Goal: Task Accomplishment & Management: Manage account settings

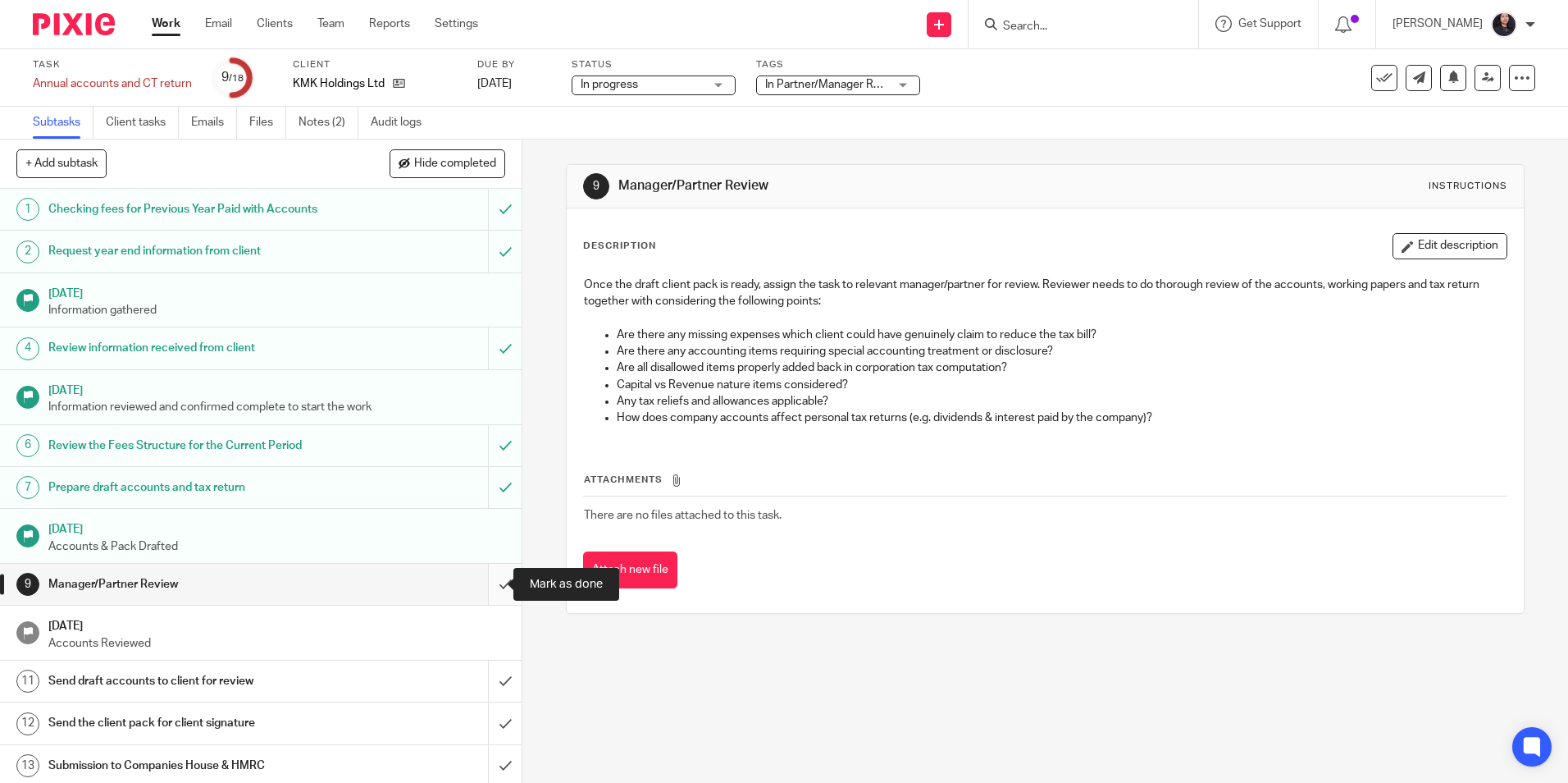
click at [482, 586] on input "submit" at bounding box center [261, 584] width 521 height 41
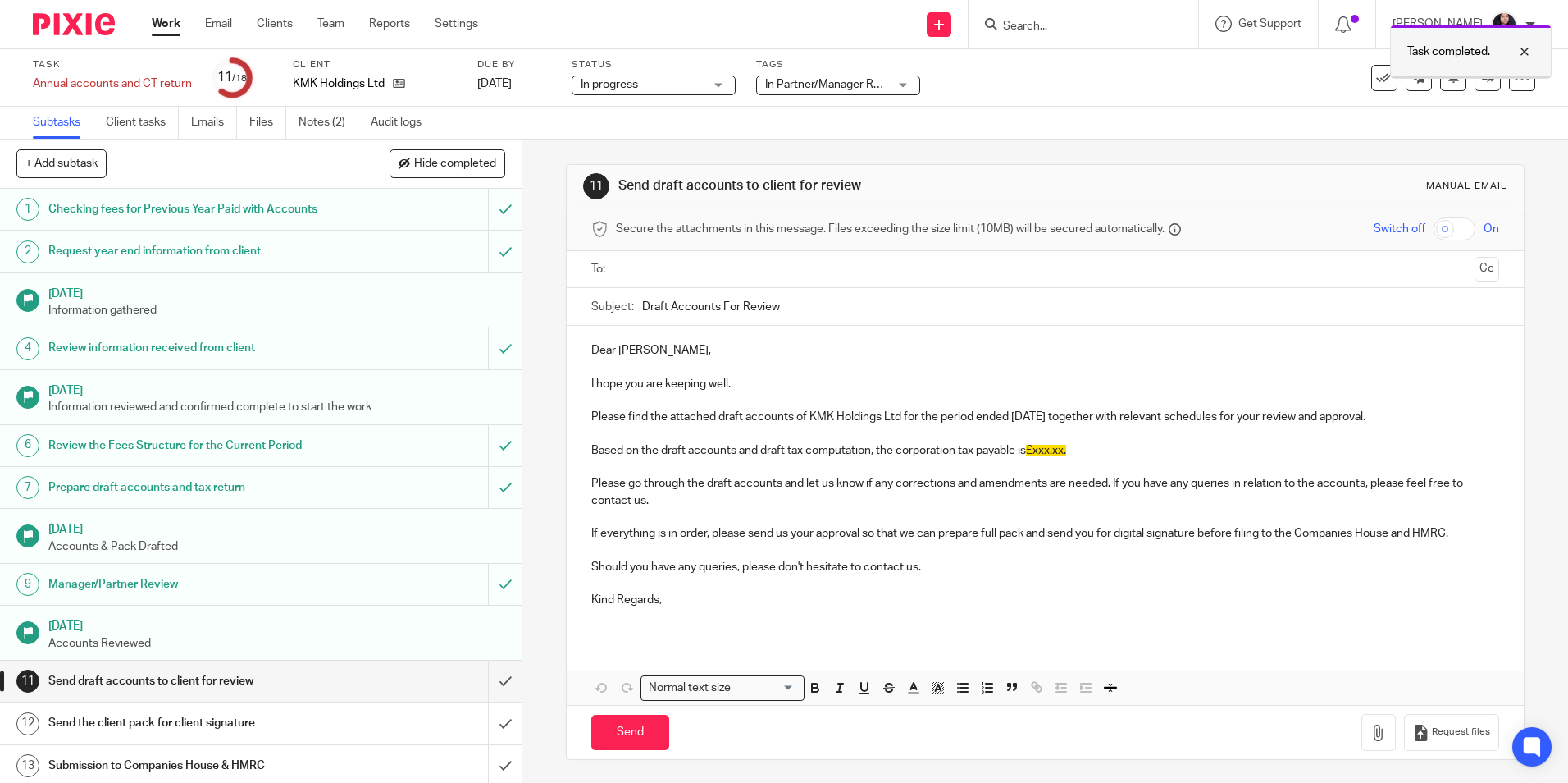
click at [1519, 54] on div at bounding box center [1512, 52] width 44 height 20
click at [1482, 82] on icon at bounding box center [1488, 77] width 12 height 12
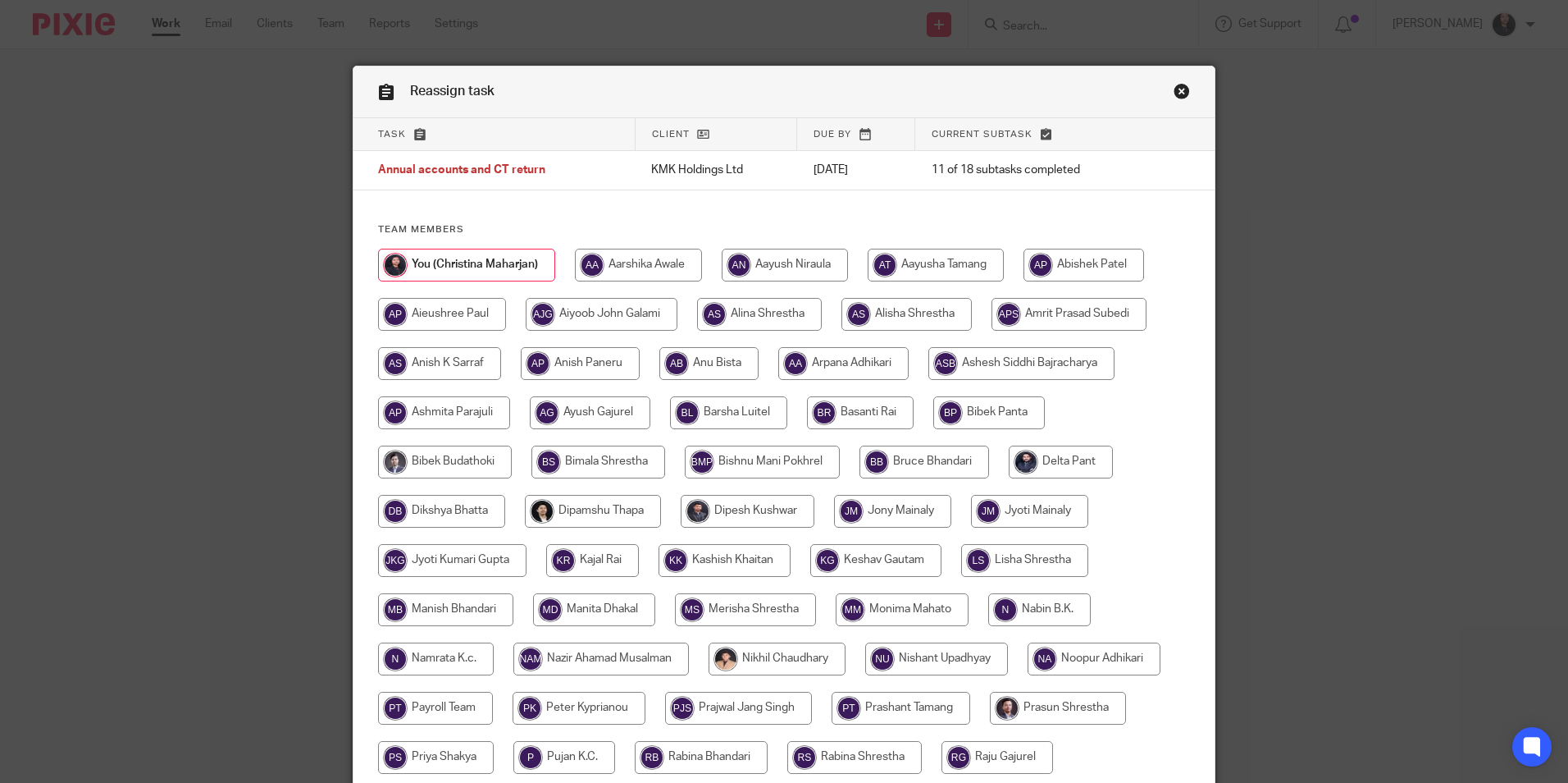
click at [625, 258] on input "radio" at bounding box center [638, 264] width 127 height 32
radio input "true"
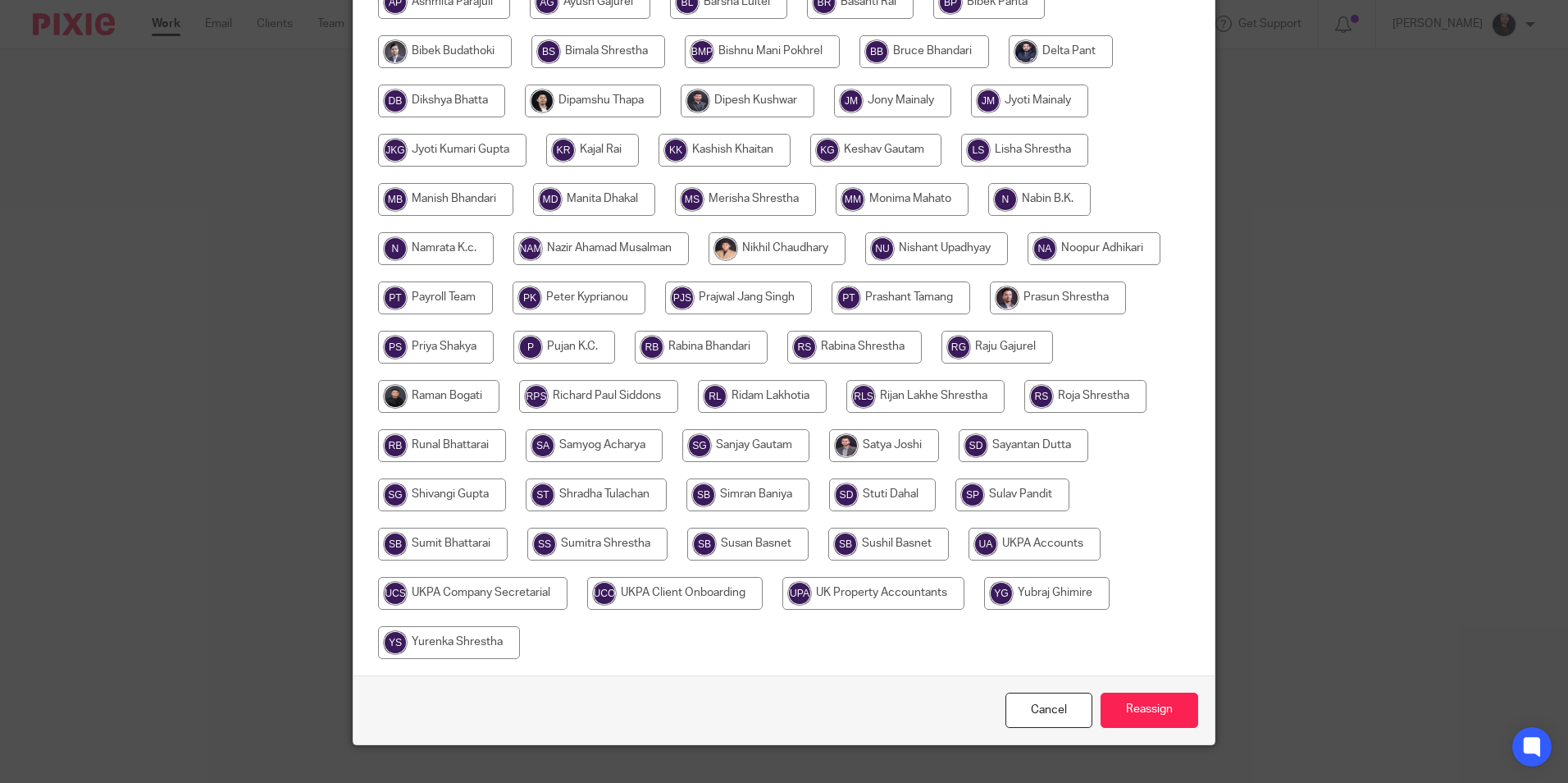
scroll to position [438, 0]
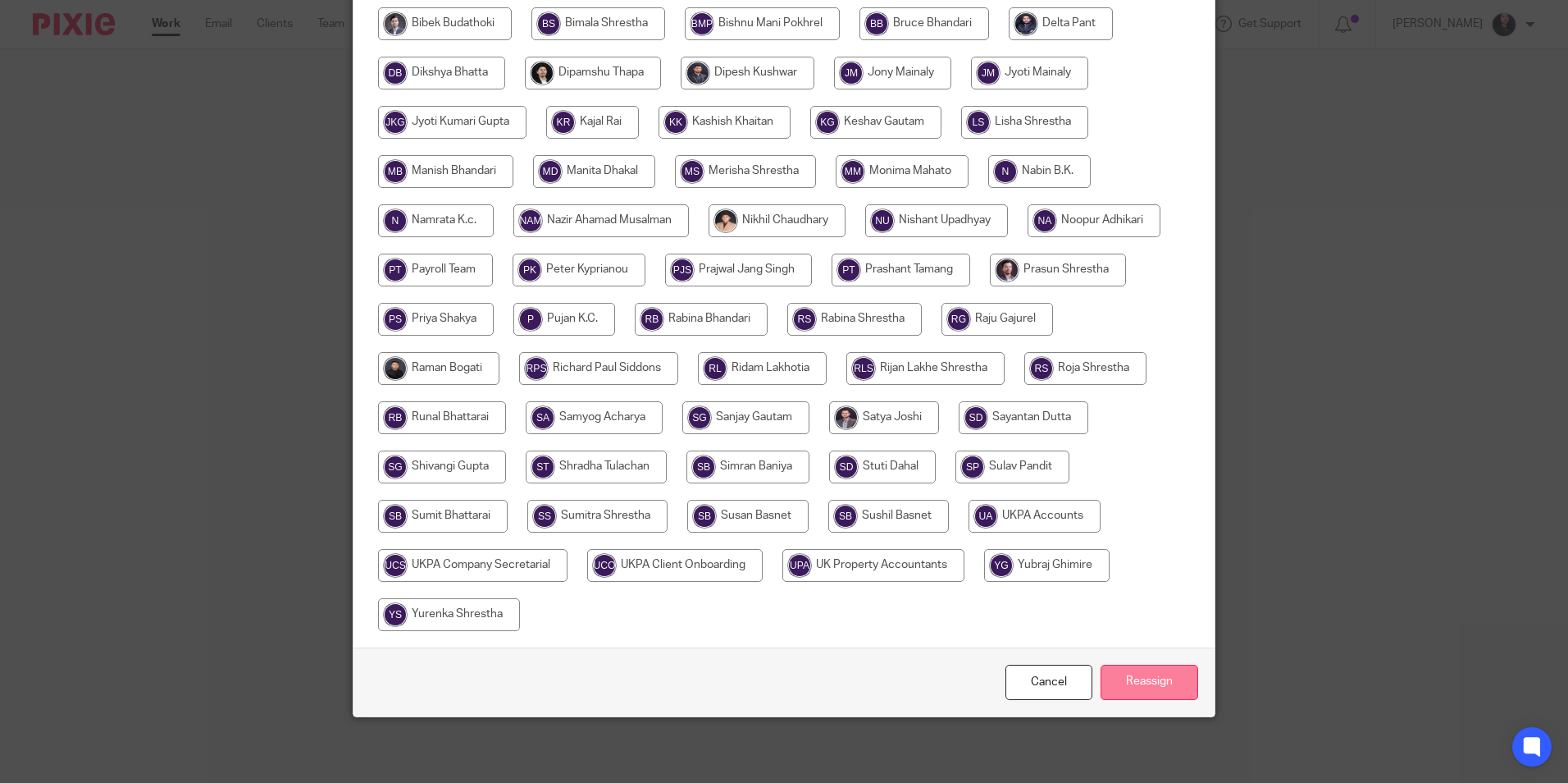
click at [1132, 672] on input "Reassign" at bounding box center [1149, 682] width 97 height 35
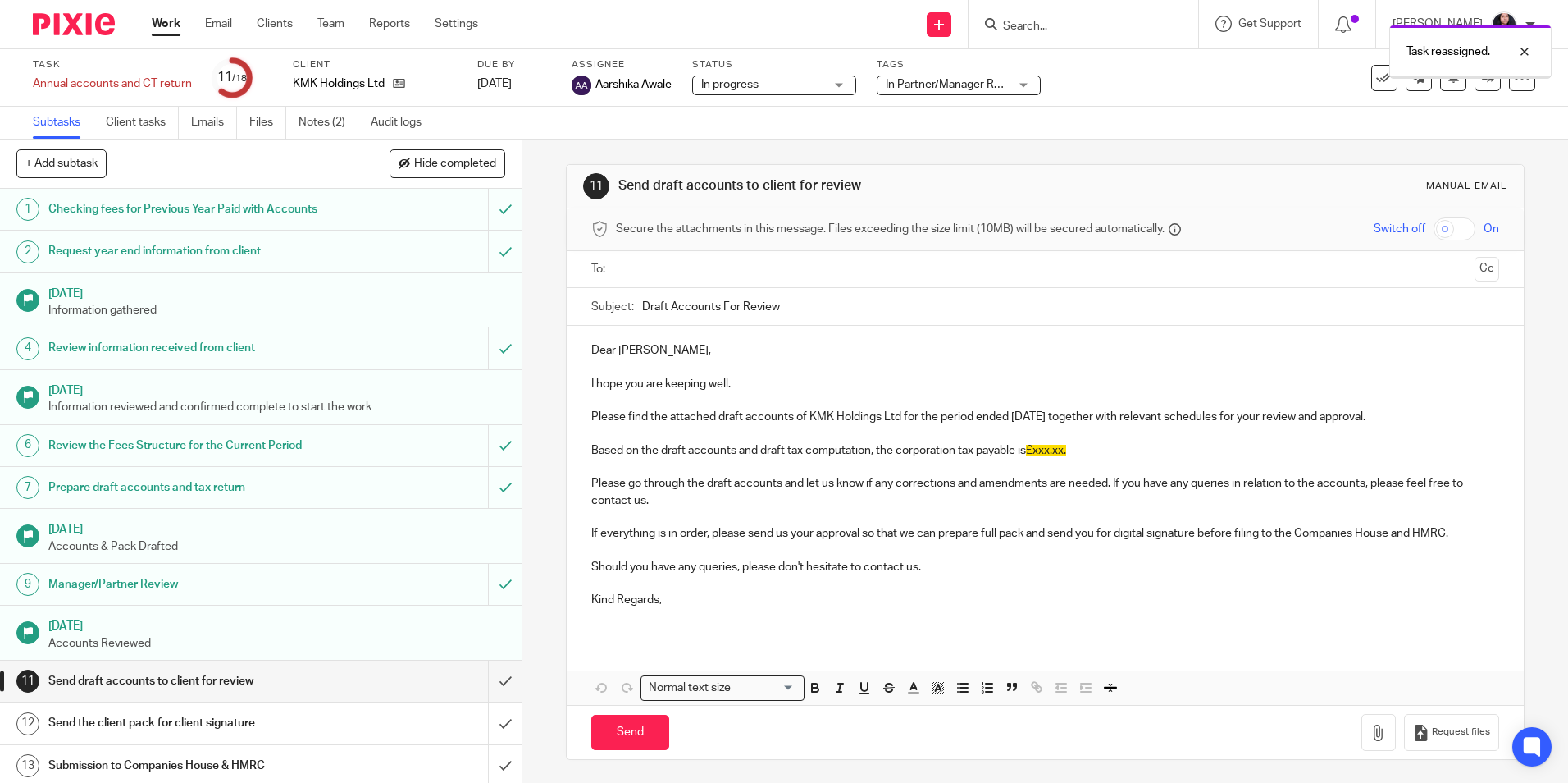
click at [76, 29] on img at bounding box center [73, 24] width 82 height 22
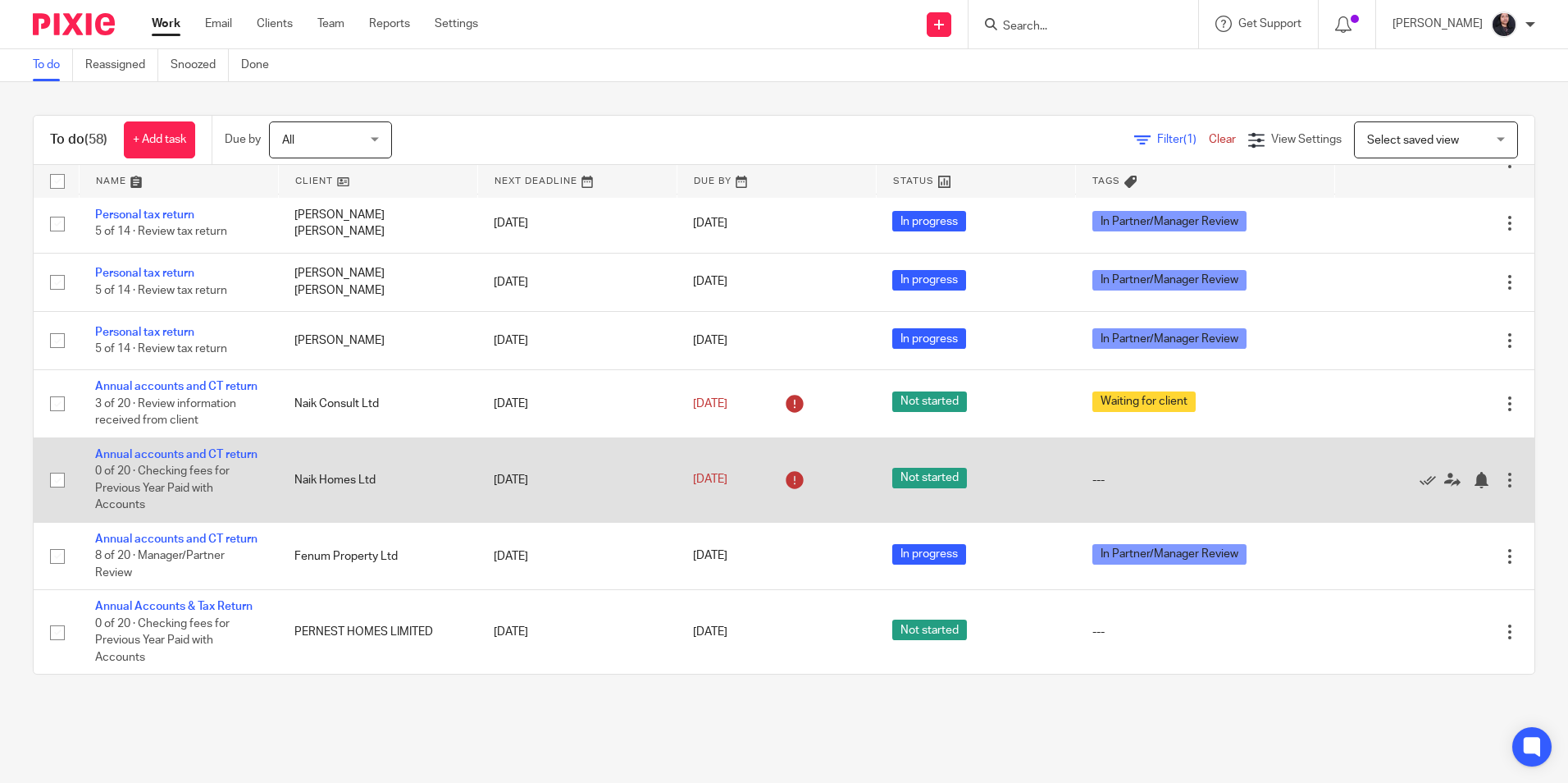
scroll to position [3281, 0]
